Goal: Task Accomplishment & Management: Manage account settings

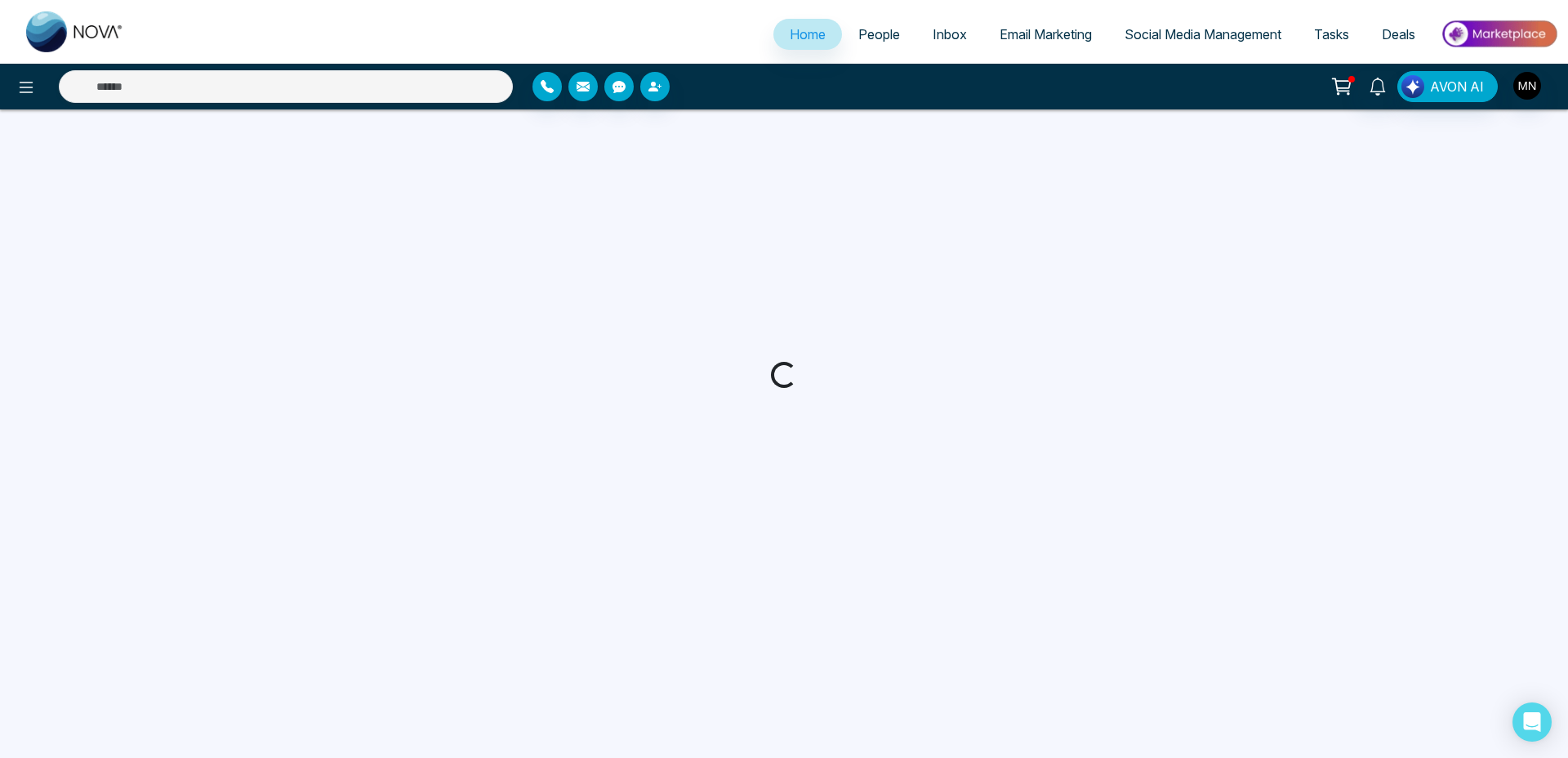
select select "*"
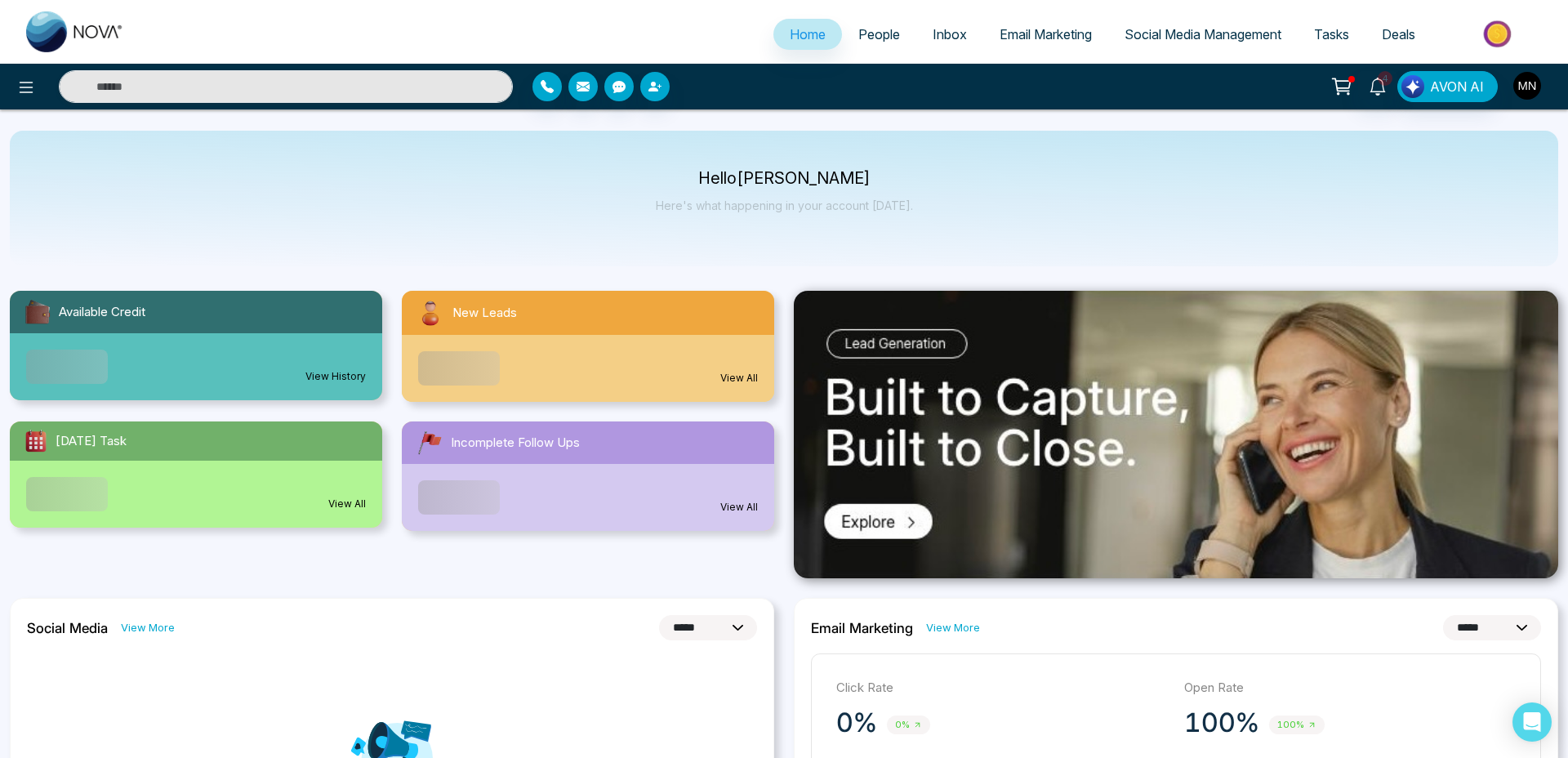
click at [1532, 91] on img "button" at bounding box center [1528, 86] width 28 height 28
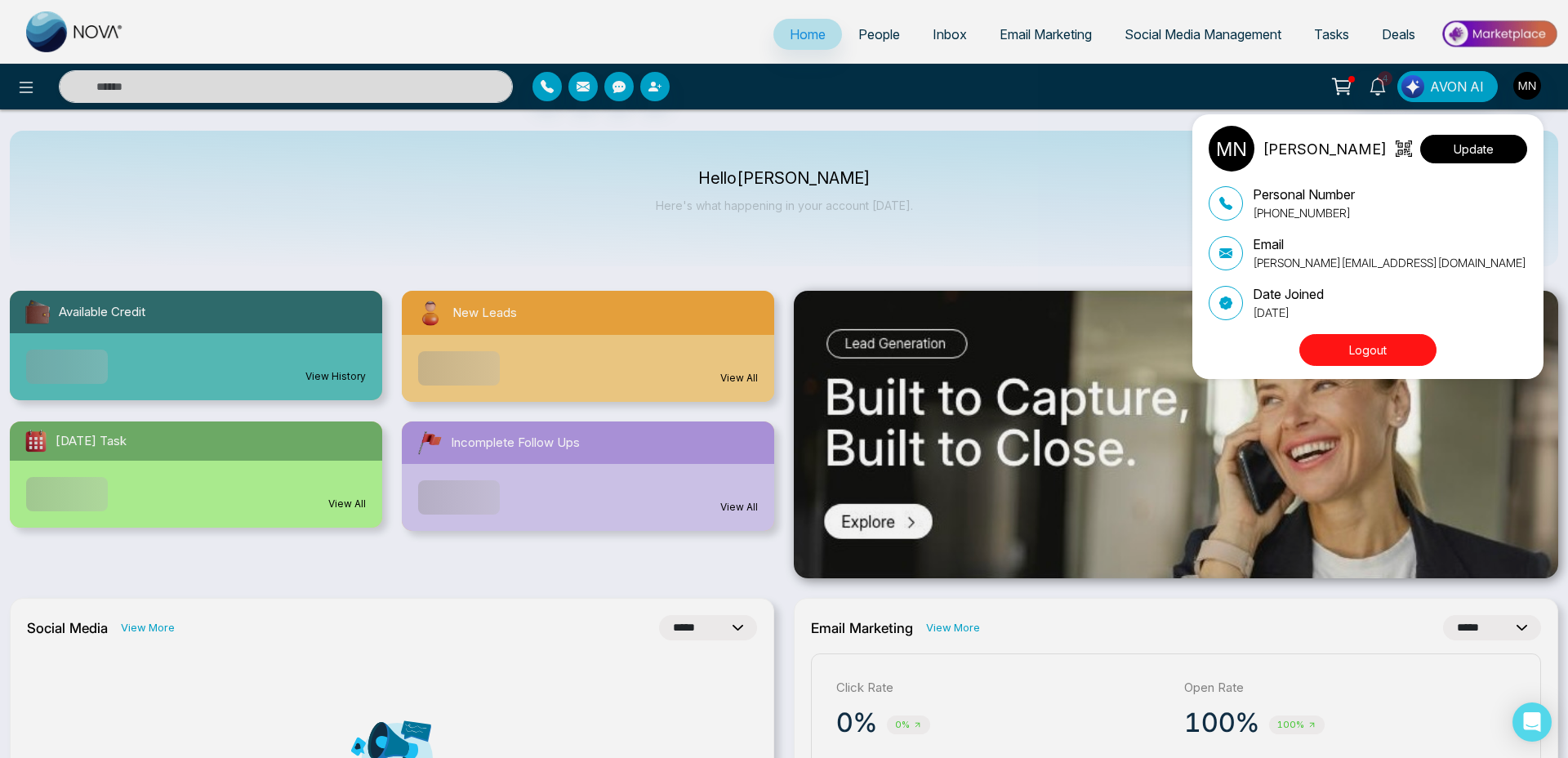
click at [1488, 148] on button "Update" at bounding box center [1474, 149] width 107 height 28
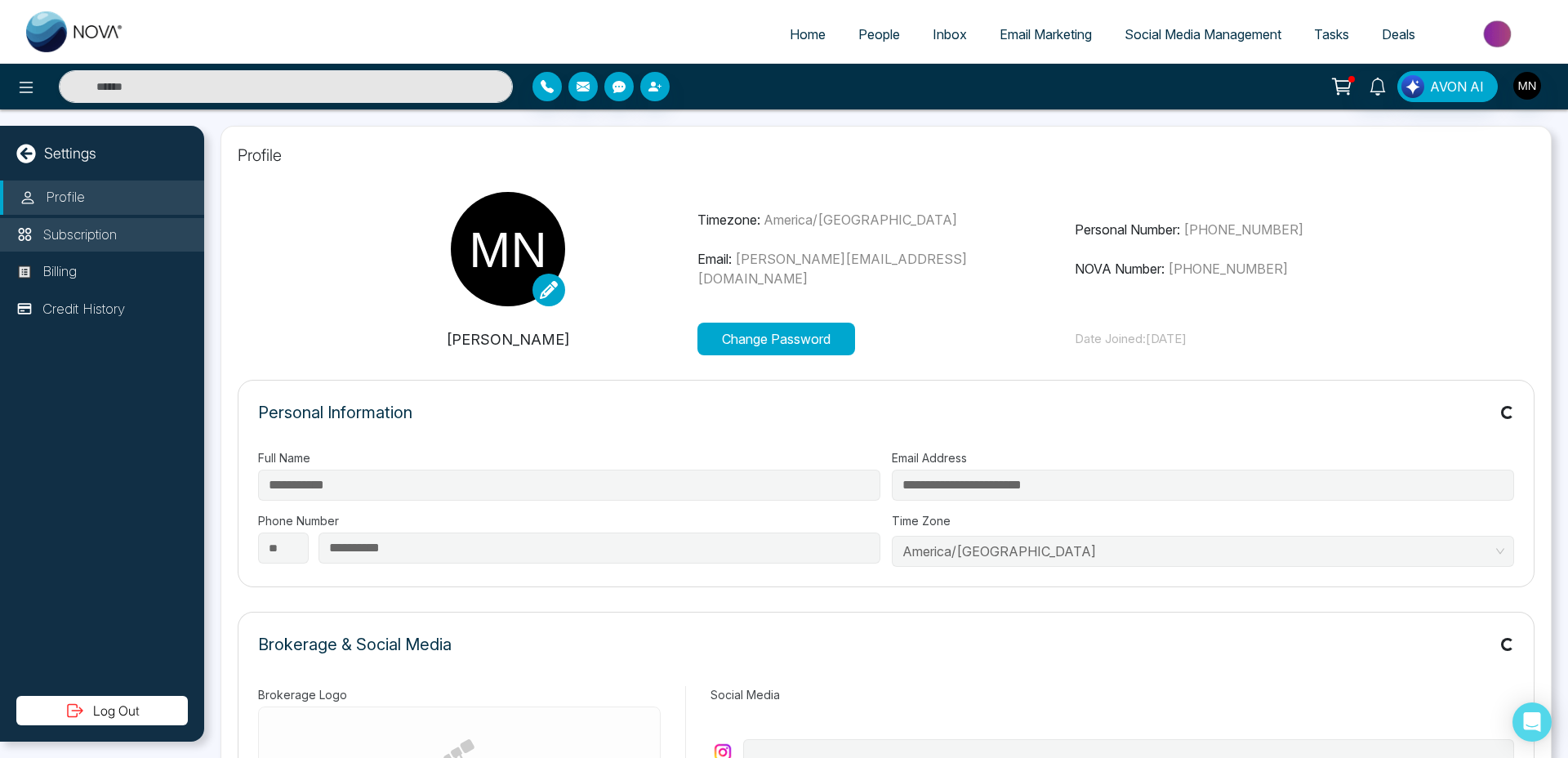
click at [89, 240] on p "Subscription" at bounding box center [79, 235] width 74 height 22
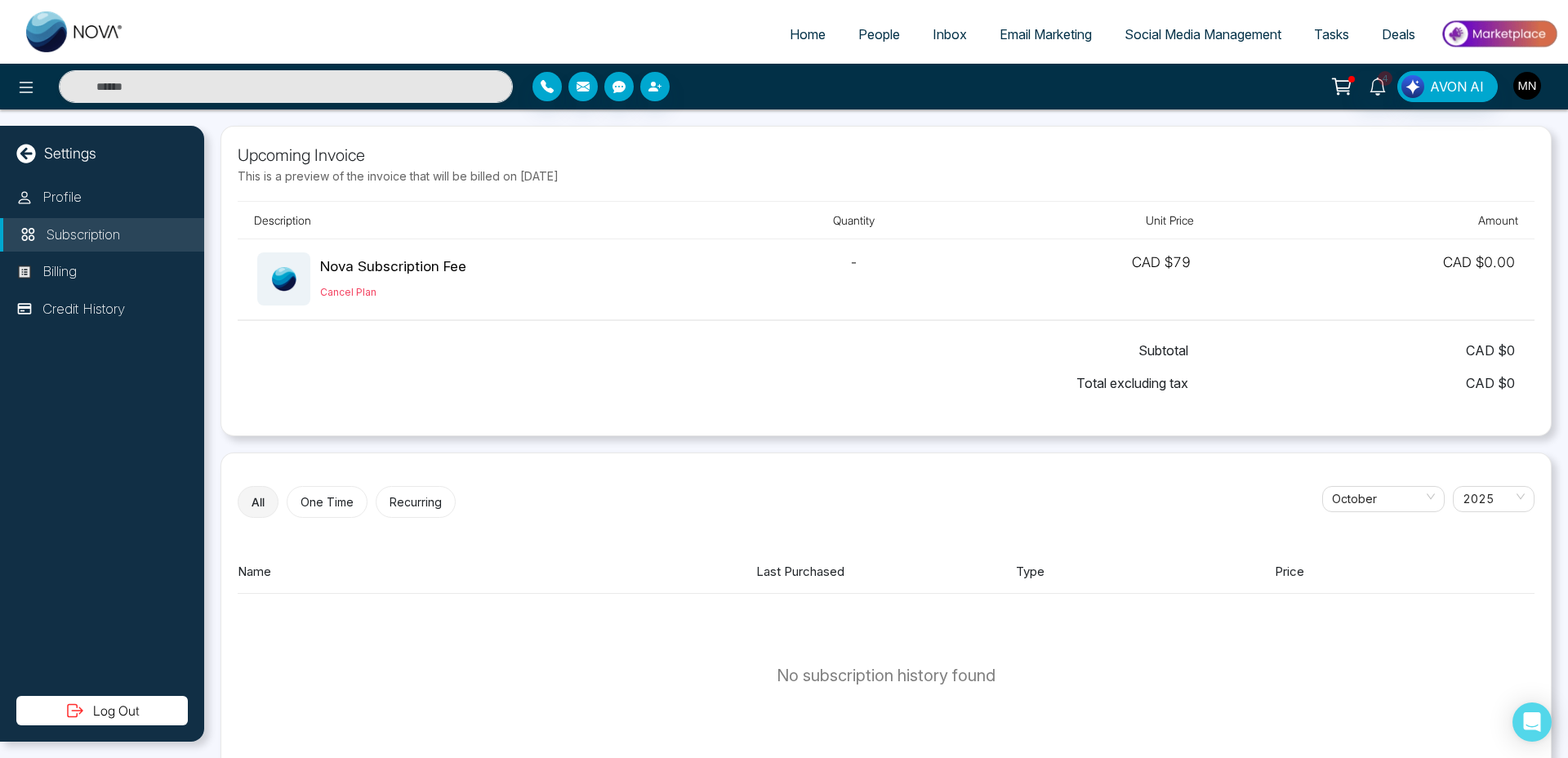
click at [1522, 84] on img "button" at bounding box center [1528, 86] width 28 height 28
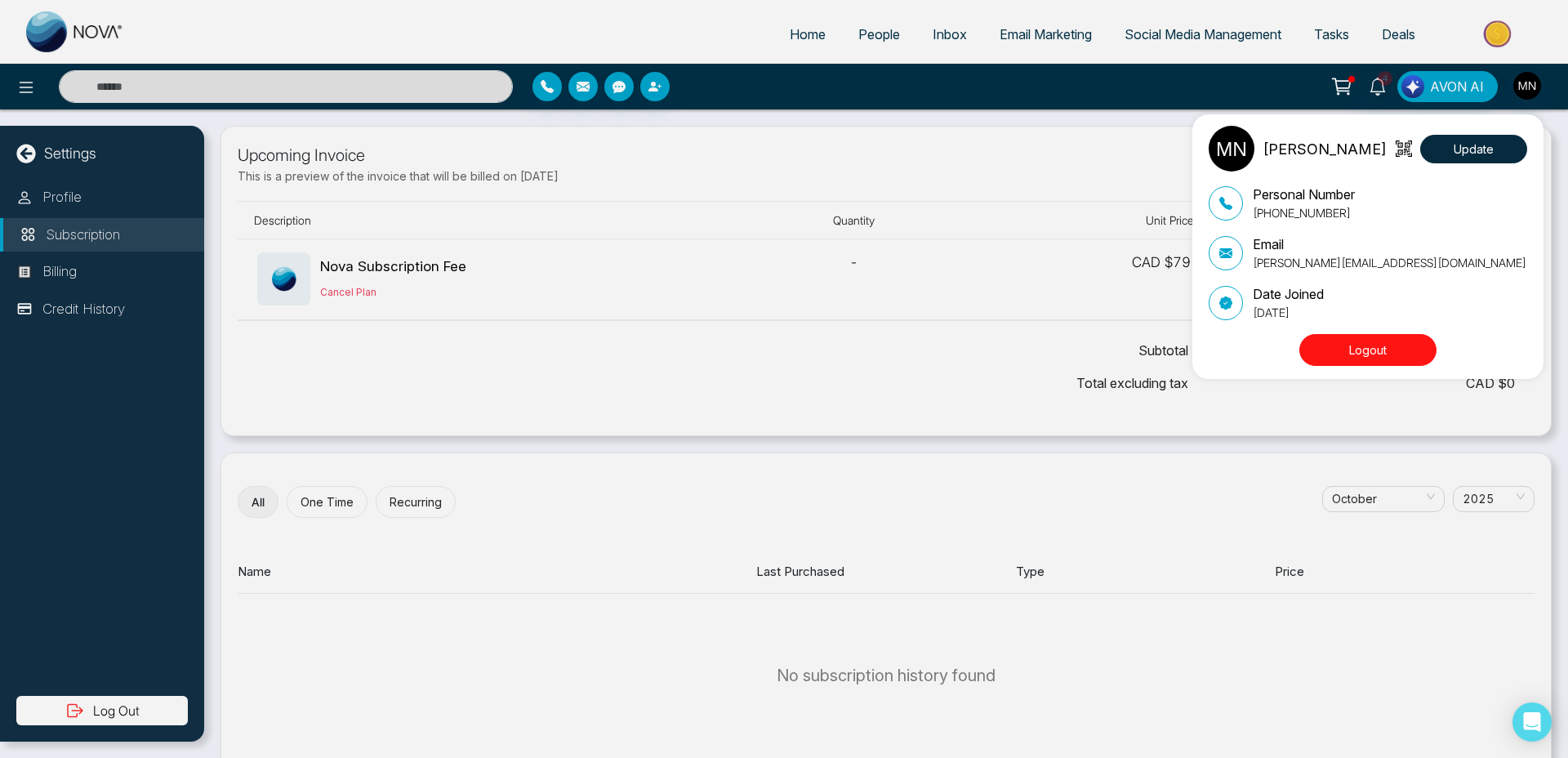
click at [1368, 348] on button "Logout" at bounding box center [1368, 350] width 137 height 32
